Goal: Task Accomplishment & Management: Manage account settings

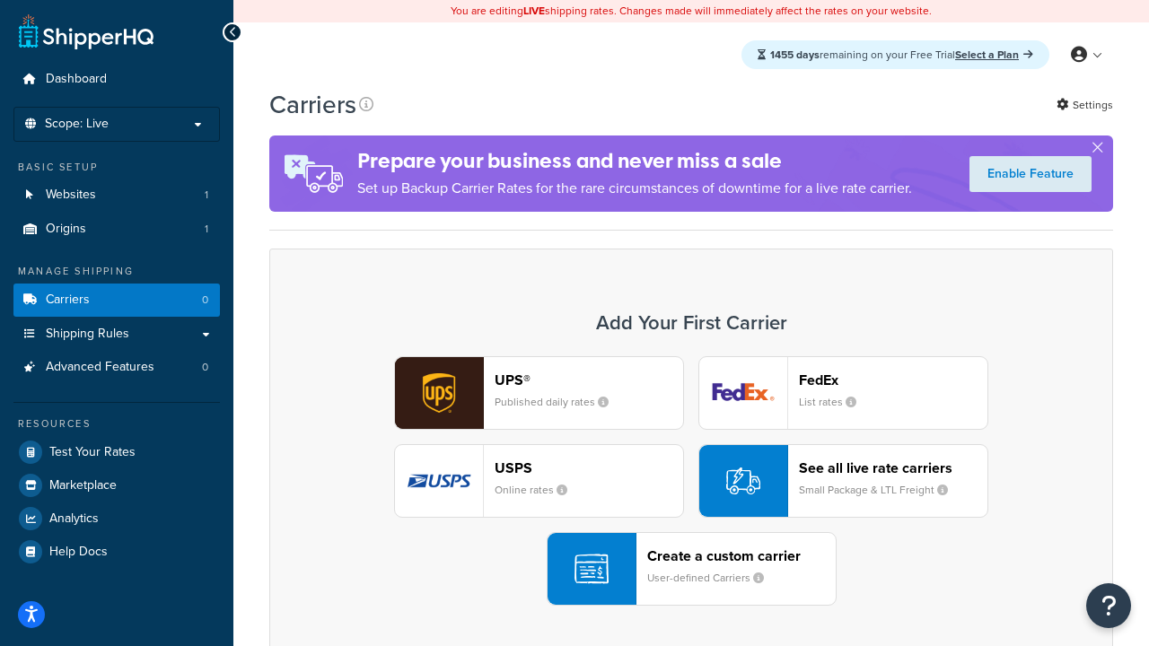
click at [691, 482] on div "UPS® Published daily rates FedEx List rates USPS Online rates See all live rate…" at bounding box center [691, 481] width 806 height 250
click at [893, 381] on header "FedEx" at bounding box center [893, 380] width 188 height 17
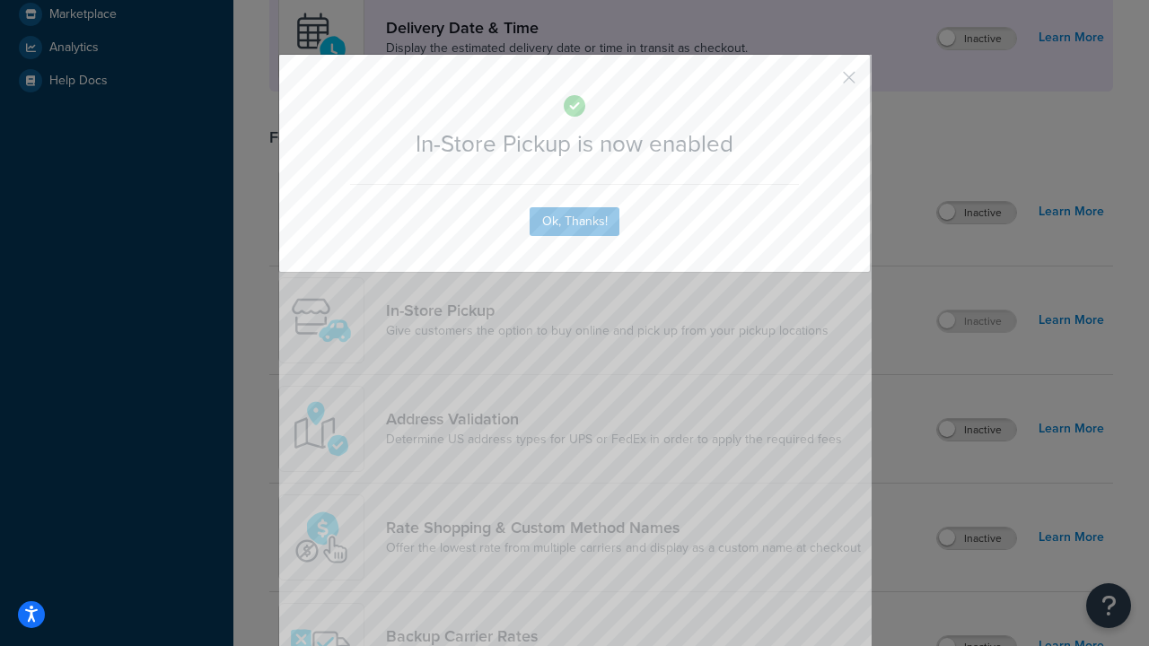
scroll to position [505, 0]
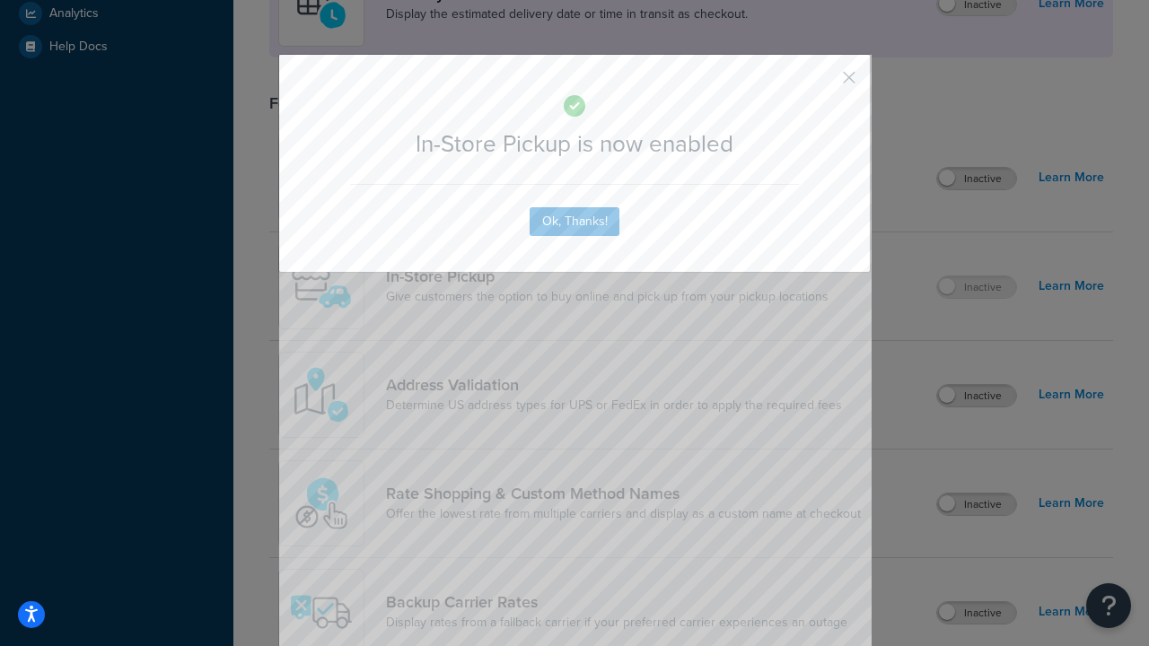
click at [822, 83] on button "button" at bounding box center [822, 84] width 4 height 4
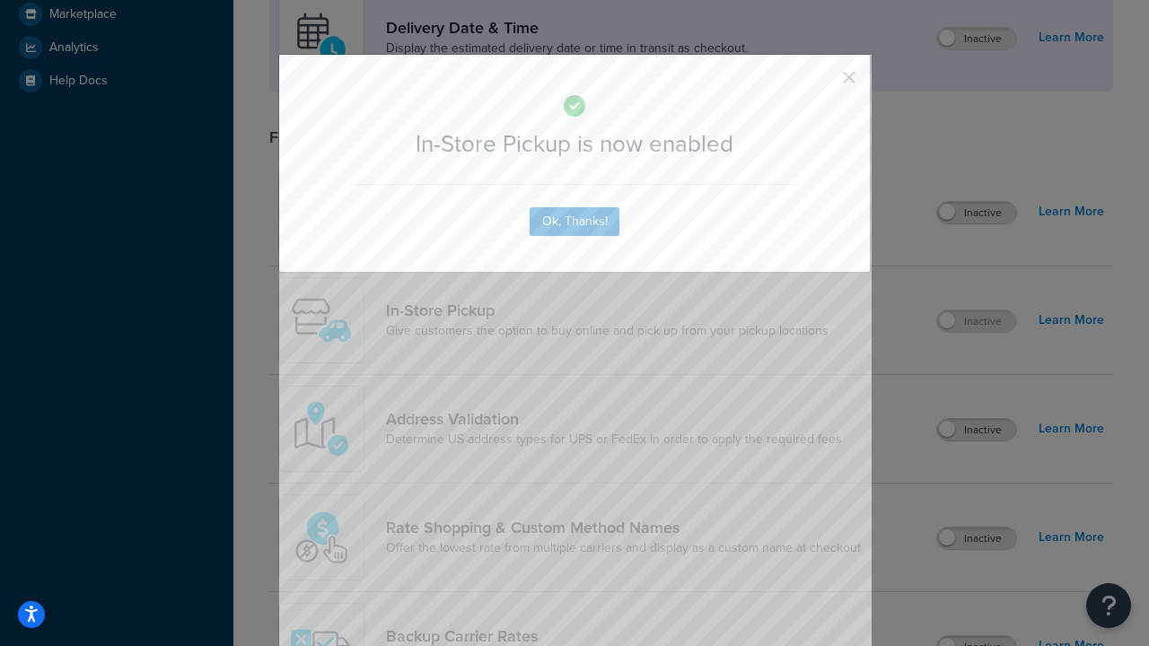
scroll to position [505, 0]
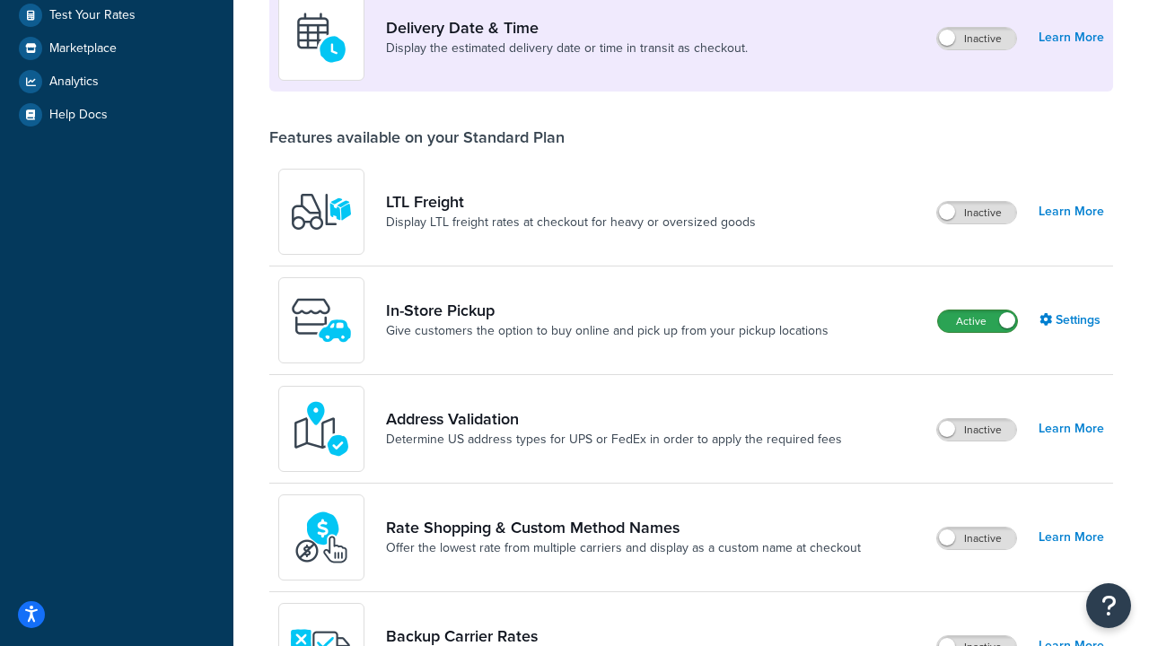
click at [977, 323] on label "Active" at bounding box center [977, 322] width 79 height 22
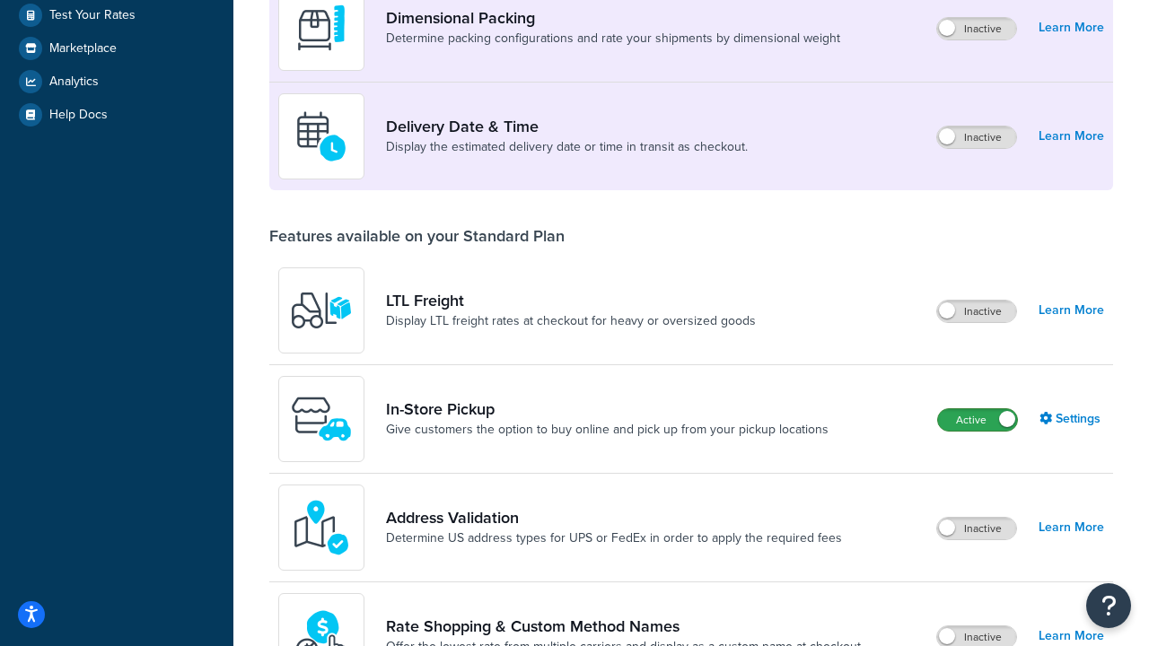
click at [977, 422] on label "Active" at bounding box center [977, 420] width 79 height 22
